Goal: Transaction & Acquisition: Subscribe to service/newsletter

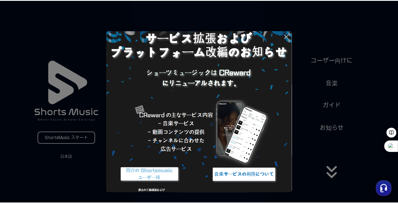
scroll to position [24, 0]
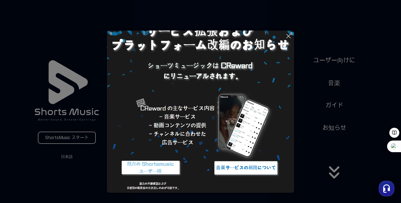
click at [72, 139] on button at bounding box center [200, 101] width 401 height 203
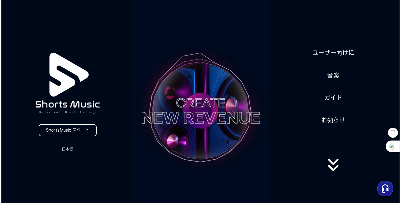
scroll to position [0, 0]
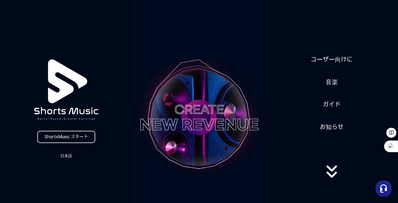
click at [331, 169] on icon at bounding box center [332, 176] width 36 height 22
drag, startPoint x: 330, startPoint y: 176, endPoint x: 328, endPoint y: 163, distance: 12.9
click at [330, 174] on icon at bounding box center [332, 172] width 36 height 22
click at [333, 146] on div "ユーザー向けに 音楽 ガイド お知らせ" at bounding box center [331, 117] width 133 height 139
click at [51, 135] on link "ShortsMusic スタート" at bounding box center [66, 137] width 58 height 12
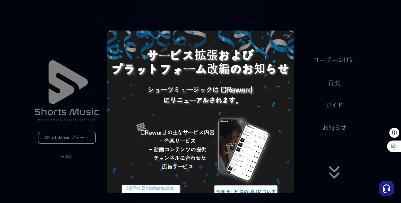
click at [76, 81] on button at bounding box center [200, 101] width 401 height 203
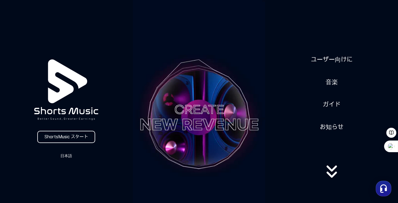
click at [207, 130] on video at bounding box center [199, 118] width 133 height 236
click at [198, 124] on video at bounding box center [199, 118] width 133 height 236
click at [204, 120] on video at bounding box center [199, 118] width 133 height 236
click at [205, 122] on video at bounding box center [199, 118] width 133 height 236
click at [189, 62] on video at bounding box center [199, 118] width 133 height 236
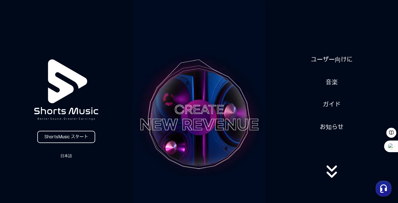
click at [199, 29] on video at bounding box center [199, 118] width 133 height 236
drag, startPoint x: 201, startPoint y: 115, endPoint x: 201, endPoint y: 119, distance: 3.1
click at [201, 117] on video at bounding box center [199, 118] width 133 height 236
click at [200, 140] on video at bounding box center [199, 118] width 133 height 236
drag, startPoint x: 200, startPoint y: 139, endPoint x: 236, endPoint y: 144, distance: 36.2
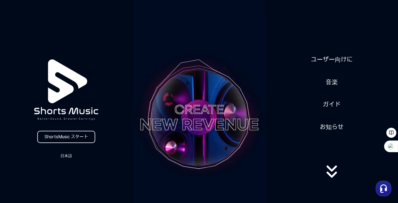
click at [200, 139] on video at bounding box center [199, 118] width 133 height 236
click at [334, 102] on link "ガイド" at bounding box center [332, 105] width 22 height 14
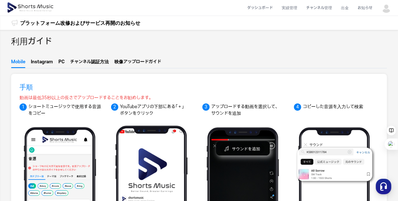
click at [60, 60] on button "PC" at bounding box center [61, 62] width 6 height 9
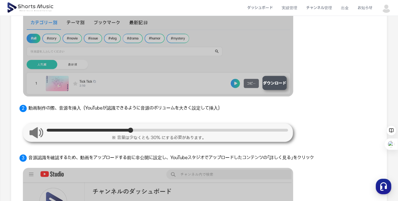
scroll to position [52, 0]
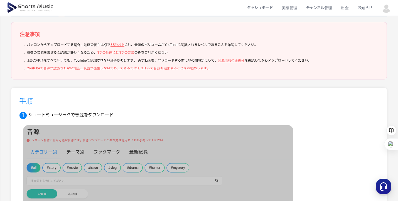
click at [391, 8] on img at bounding box center [386, 8] width 10 height 10
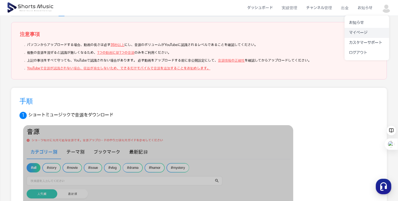
click at [363, 30] on link "マイページ" at bounding box center [367, 33] width 45 height 10
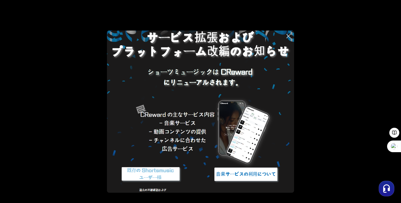
scroll to position [24, 0]
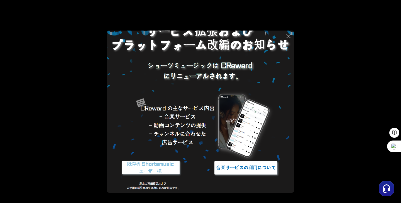
click at [152, 169] on img at bounding box center [151, 168] width 70 height 21
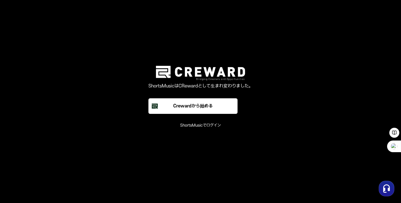
click at [209, 124] on font "ShortsMusicでログイン" at bounding box center [200, 125] width 41 height 5
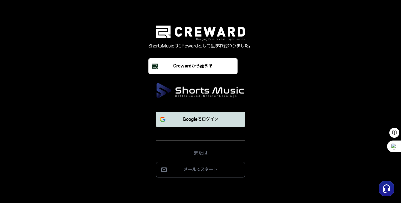
click at [200, 118] on font "Googleでログイン" at bounding box center [201, 119] width 36 height 5
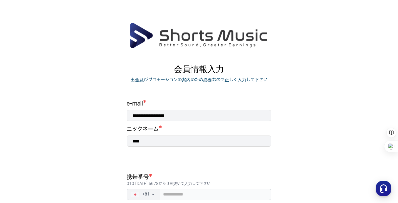
drag, startPoint x: 158, startPoint y: 141, endPoint x: 119, endPoint y: 142, distance: 39.3
click at [119, 143] on div "**********" at bounding box center [198, 169] width 167 height 232
type input "*****"
click at [175, 197] on input "tel" at bounding box center [215, 194] width 111 height 11
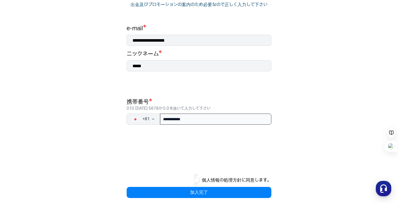
scroll to position [82, 0]
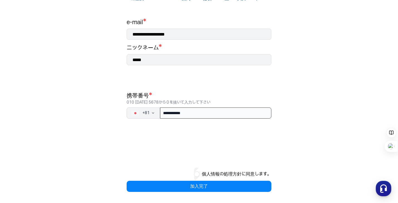
type input "**********"
click at [200, 175] on div "個人情報の処理方針に同意します。" at bounding box center [199, 174] width 145 height 13
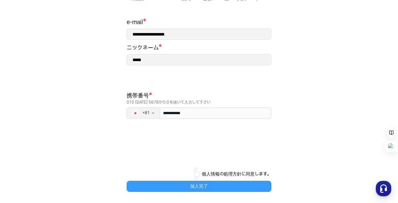
click at [197, 184] on button "加入完了" at bounding box center [199, 186] width 145 height 11
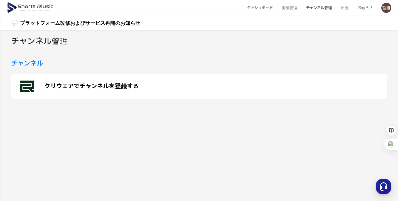
click at [318, 9] on li "チャンネル管理" at bounding box center [319, 8] width 35 height 15
click at [26, 86] on polygon at bounding box center [25, 87] width 11 height 9
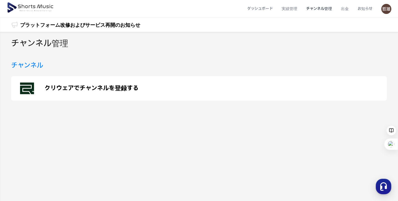
click at [23, 65] on h3 "チャンネル" at bounding box center [27, 65] width 32 height 10
click at [55, 88] on p "クリウェアでチャンネルを登録する" at bounding box center [92, 88] width 94 height 7
